Goal: Use online tool/utility: Utilize a website feature to perform a specific function

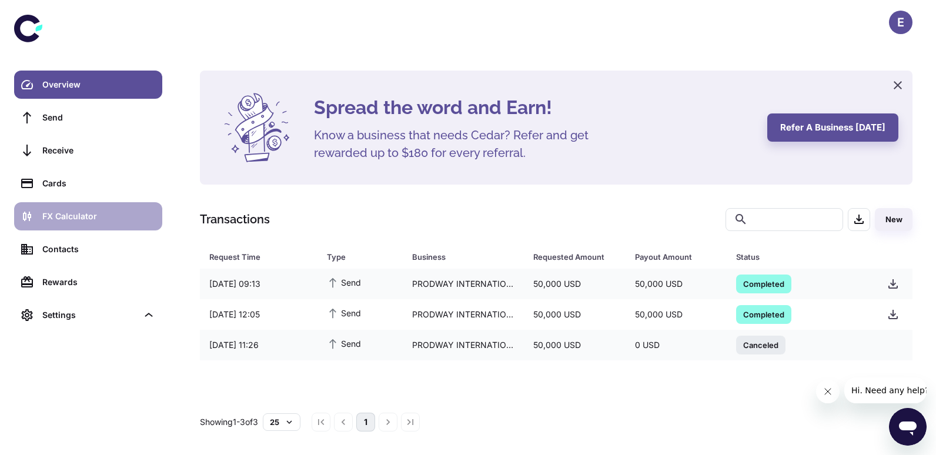
click at [81, 209] on link "FX Calculator" at bounding box center [88, 216] width 148 height 28
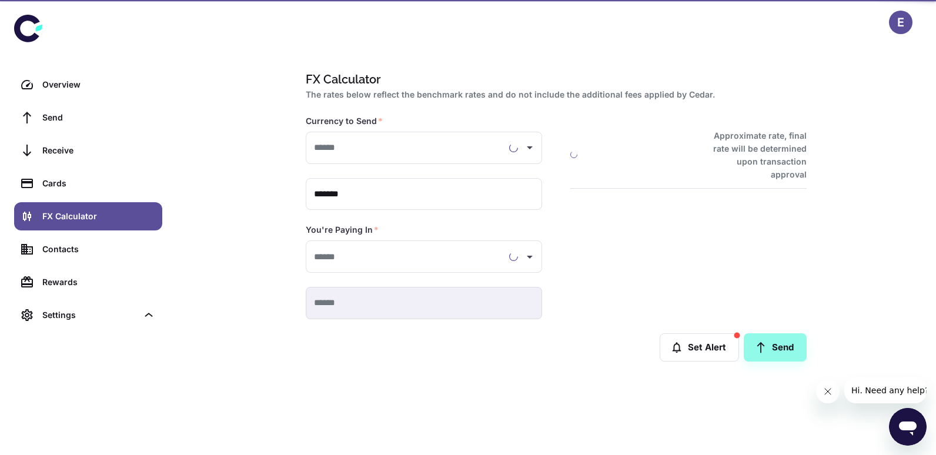
type input "**********"
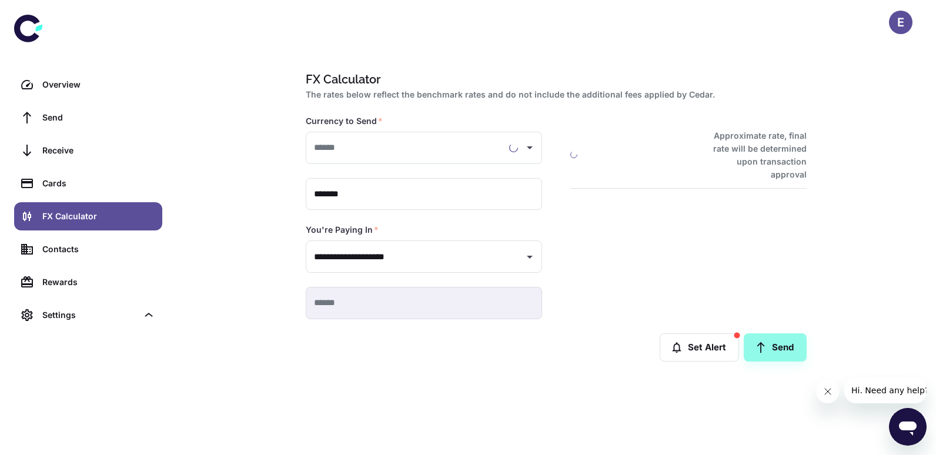
type input "**********"
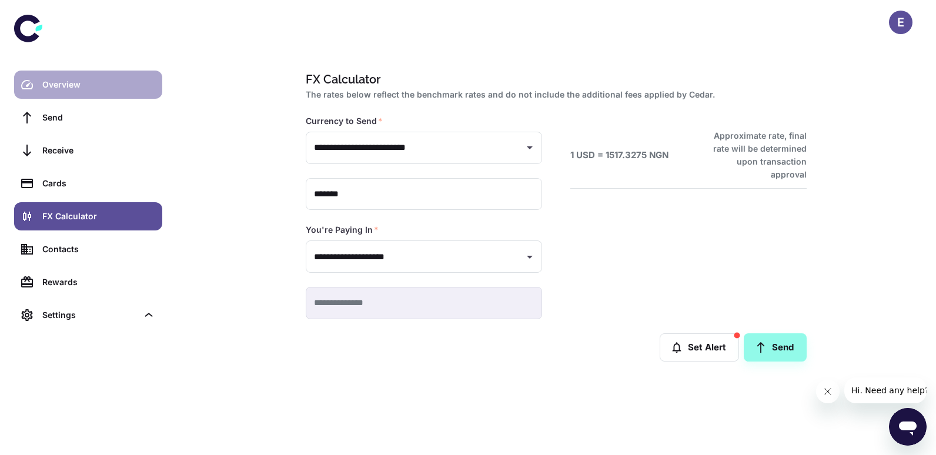
click at [66, 88] on div "Overview" at bounding box center [98, 84] width 113 height 13
